Goal: Transaction & Acquisition: Book appointment/travel/reservation

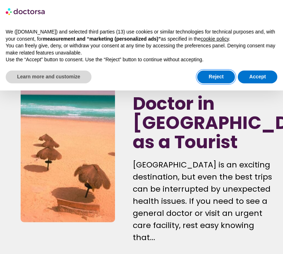
click at [213, 77] on button "Reject" at bounding box center [216, 77] width 38 height 13
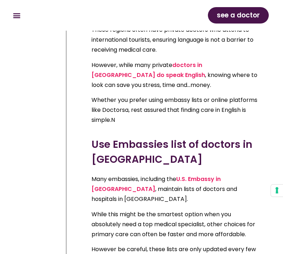
scroll to position [2305, 0]
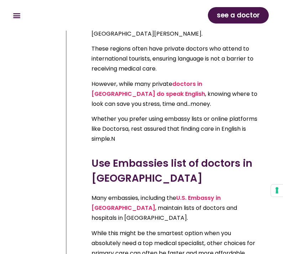
click at [211, 194] on link "U.S. Embassy in [GEOGRAPHIC_DATA]" at bounding box center [156, 203] width 129 height 18
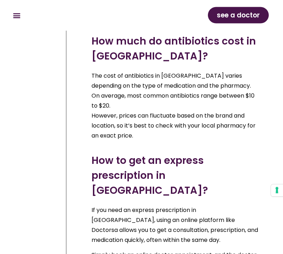
scroll to position [4337, 0]
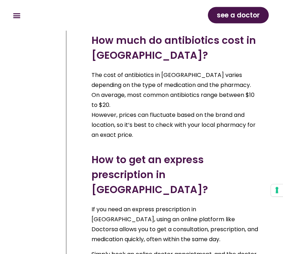
click at [236, 17] on span "see a doctor" at bounding box center [238, 15] width 43 height 11
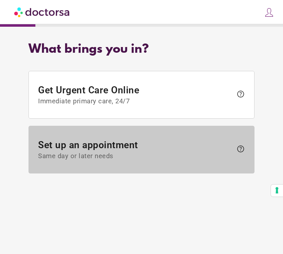
click at [204, 151] on span "Set up an appointment Same day or later needs" at bounding box center [135, 150] width 195 height 21
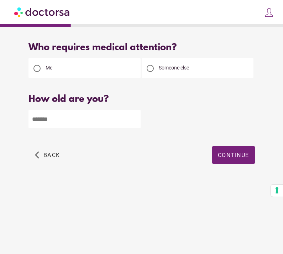
click at [113, 128] on input "number" at bounding box center [84, 119] width 112 height 19
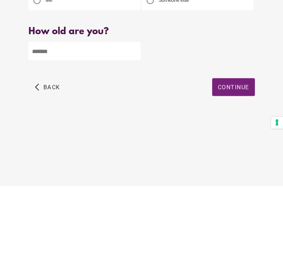
type input "**"
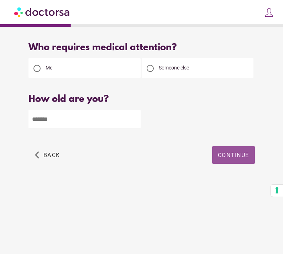
click at [236, 158] on span "Continue" at bounding box center [233, 155] width 31 height 7
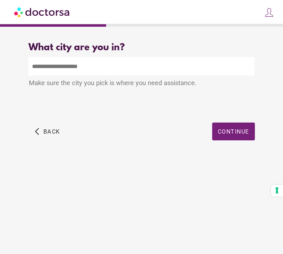
click at [201, 71] on input "text" at bounding box center [141, 66] width 226 height 19
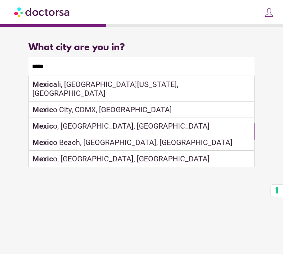
click at [174, 101] on div "Mexic o City, CDMX, Mexico" at bounding box center [141, 109] width 225 height 16
type input "**********"
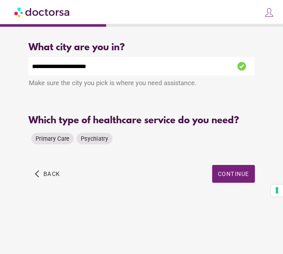
click at [65, 142] on span "Primary Care" at bounding box center [53, 138] width 34 height 7
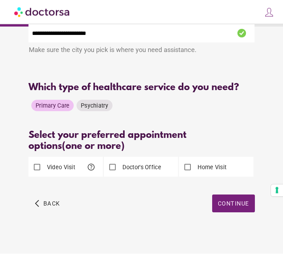
scroll to position [47, 0]
click at [155, 163] on label "Doctor's Office" at bounding box center [141, 167] width 40 height 8
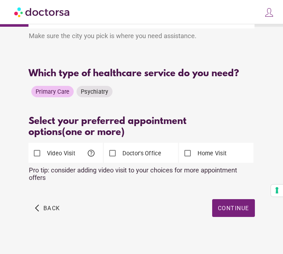
click at [60, 157] on label "Video Visit" at bounding box center [61, 153] width 30 height 8
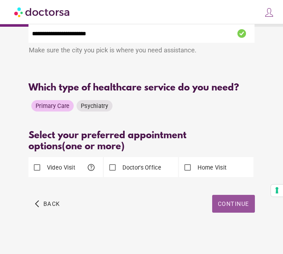
click at [232, 200] on span "Continue" at bounding box center [233, 203] width 31 height 7
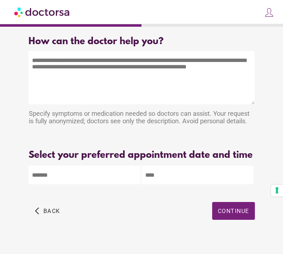
scroll to position [0, 0]
